Goal: Task Accomplishment & Management: Manage account settings

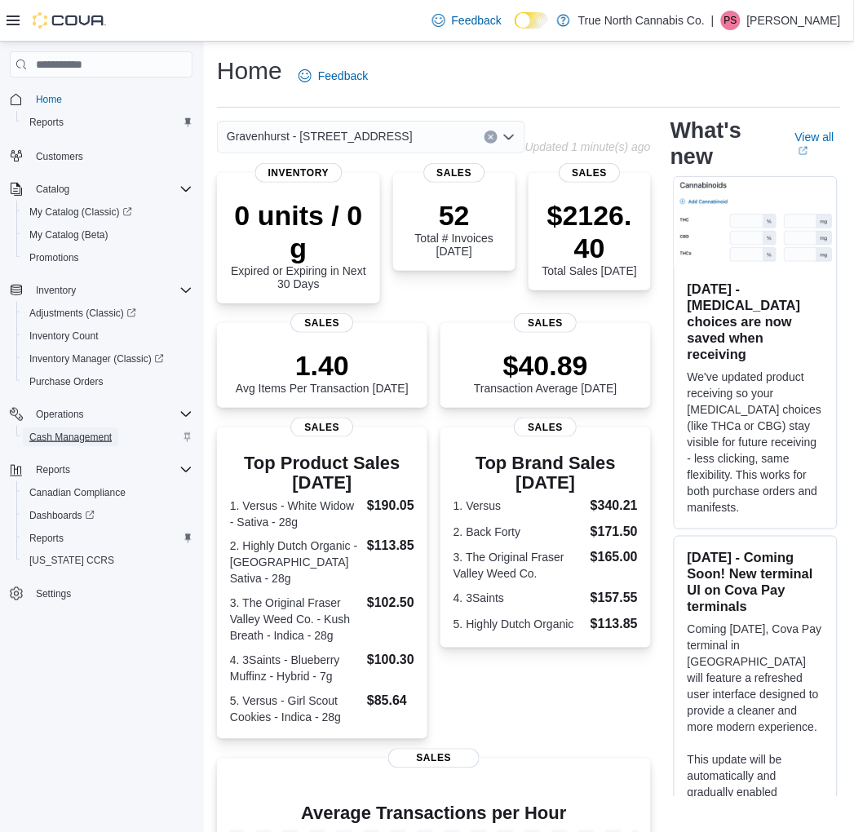
click at [85, 431] on span "Cash Management" at bounding box center [70, 437] width 82 height 13
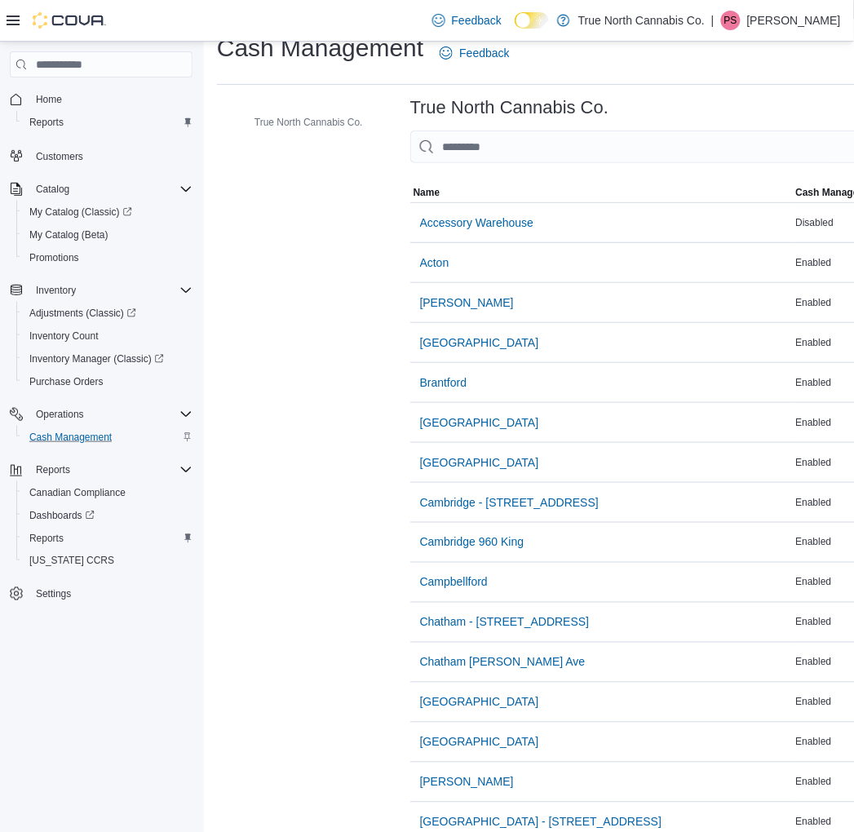
scroll to position [91, 0]
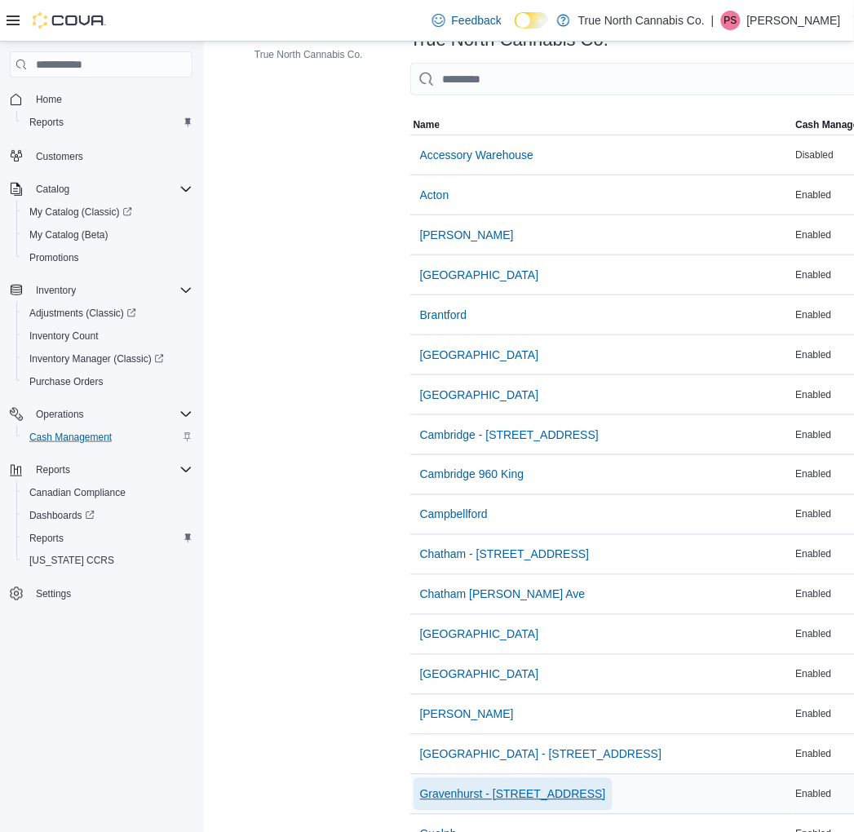
click at [475, 795] on span "Gravenhurst - [STREET_ADDRESS]" at bounding box center [513, 795] width 186 height 16
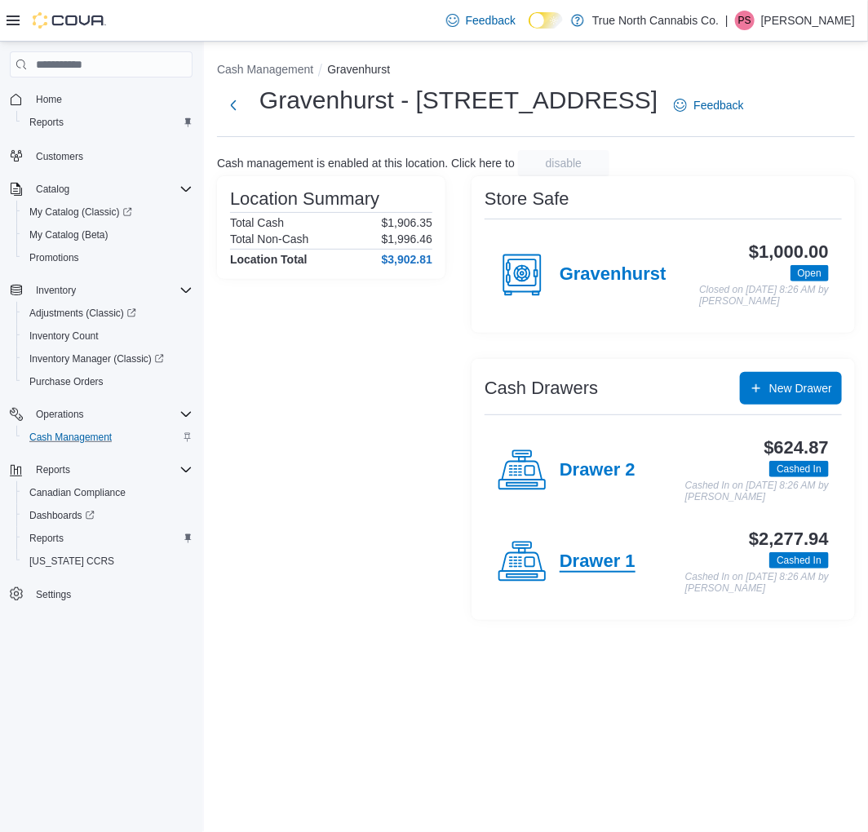
click at [579, 573] on h4 "Drawer 1" at bounding box center [598, 562] width 76 height 21
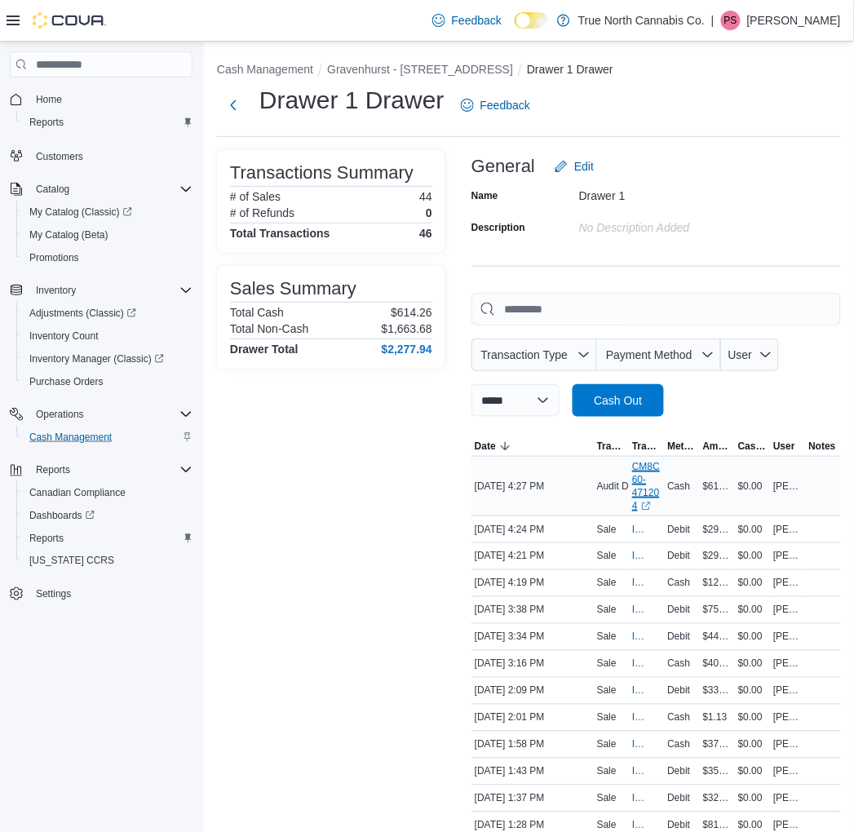
click at [645, 475] on link "CM8C60-471204 (opens in a new tab or window)" at bounding box center [646, 486] width 29 height 52
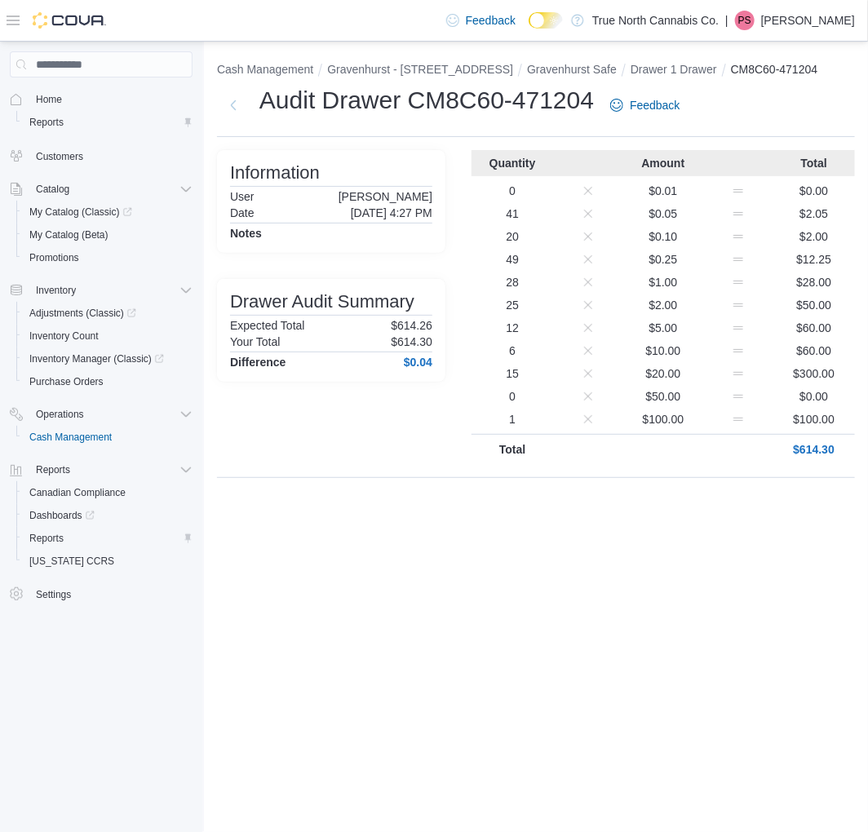
click at [835, 13] on p "[PERSON_NAME]" at bounding box center [808, 21] width 94 height 20
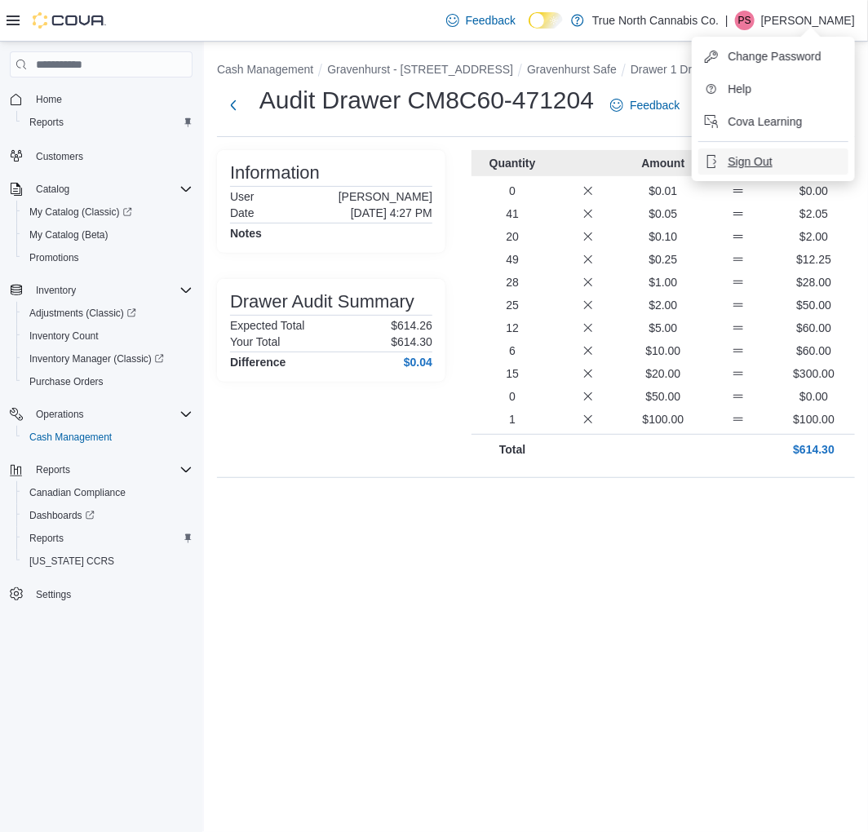
click at [765, 159] on span "Sign Out" at bounding box center [750, 161] width 44 height 16
